Goal: Use online tool/utility: Utilize a website feature to perform a specific function

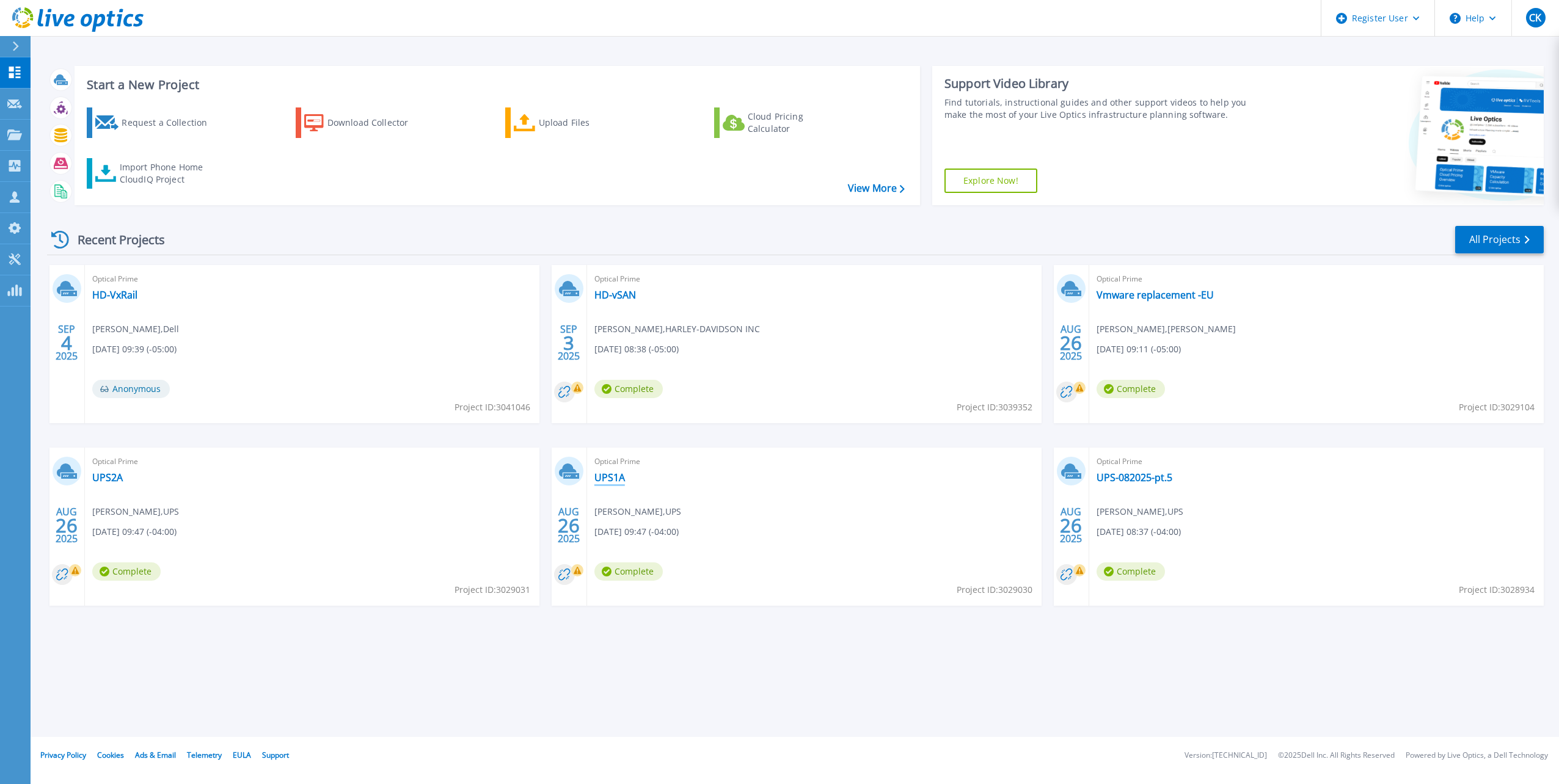
click at [613, 474] on link "UPS1A" at bounding box center [610, 478] width 31 height 12
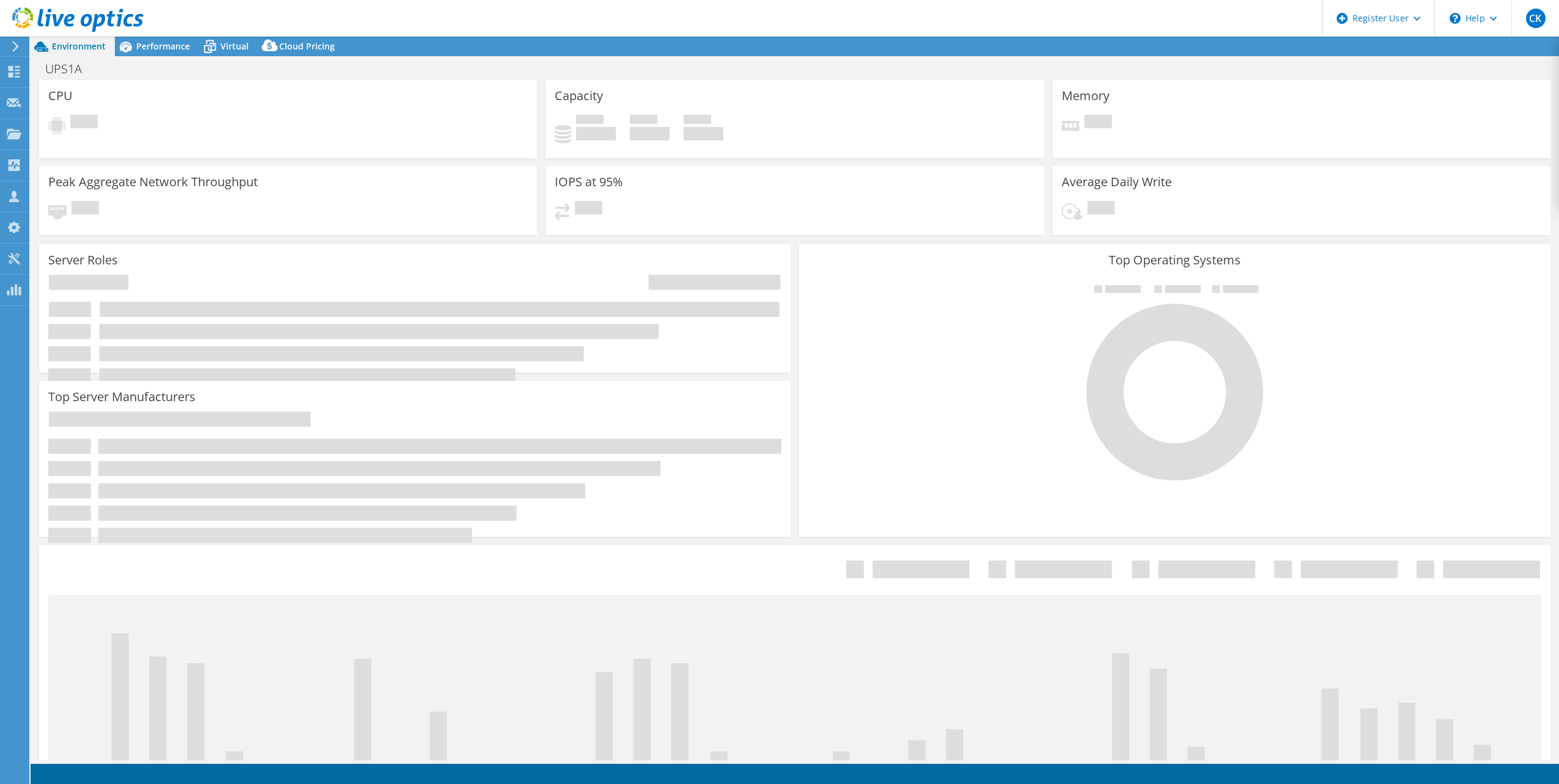
select select "USD"
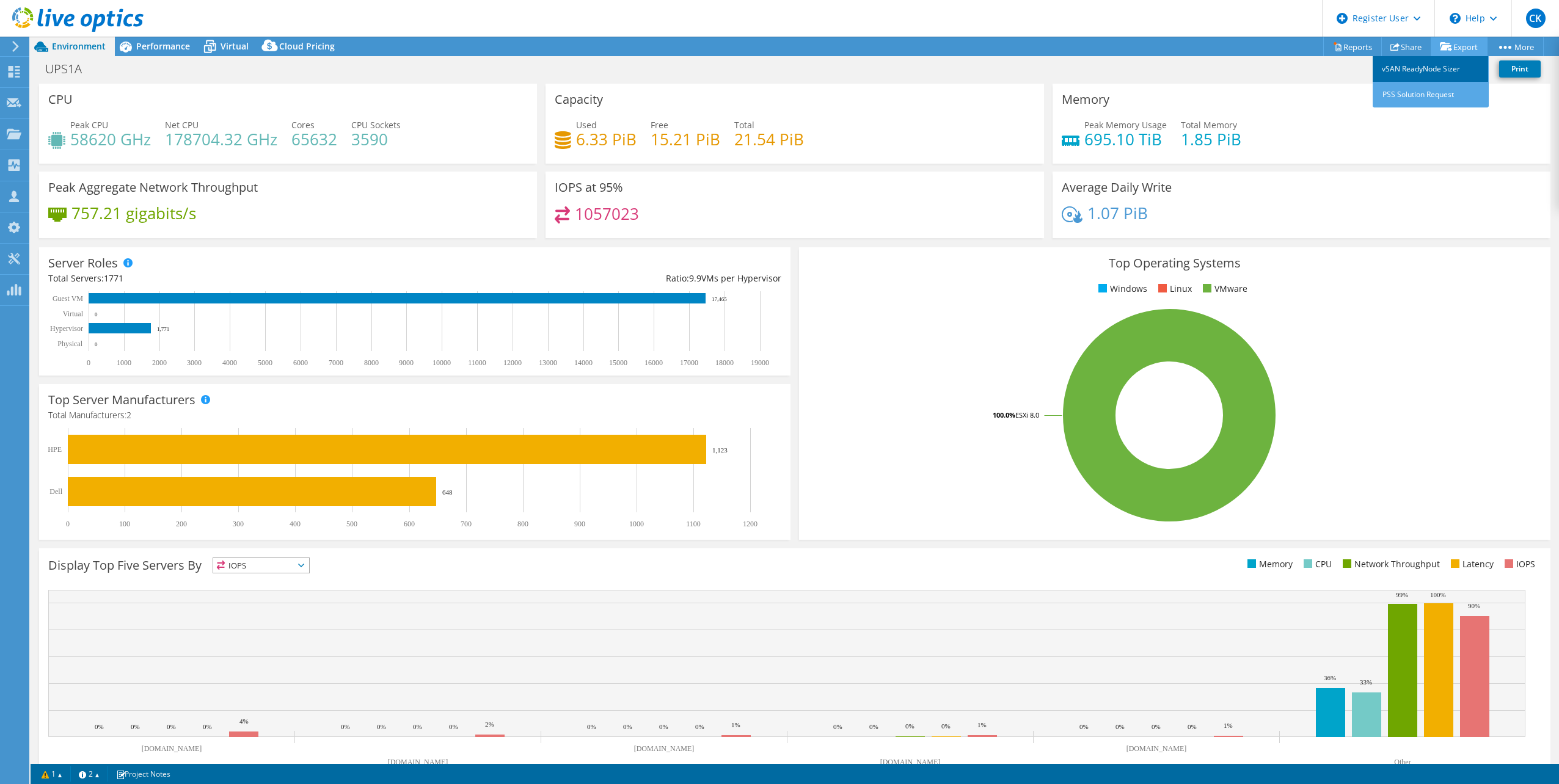
click at [1446, 68] on link "vSAN ReadyNode Sizer" at bounding box center [1431, 68] width 116 height 25
click at [1429, 63] on link "vSAN ReadyNode Sizer" at bounding box center [1431, 68] width 116 height 25
